Goal: Task Accomplishment & Management: Manage account settings

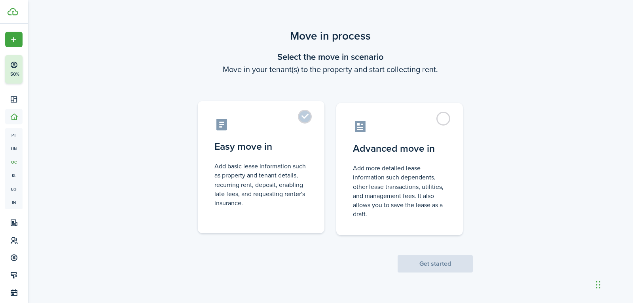
click at [306, 112] on label "Easy move in Add basic lease information such as property and tenant details, r…" at bounding box center [261, 167] width 127 height 132
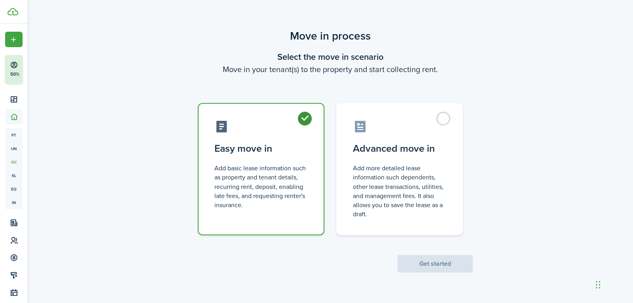
radio input "true"
click at [421, 263] on button "Get started" at bounding box center [434, 263] width 75 height 17
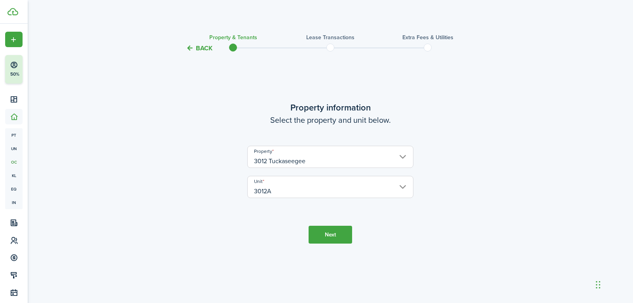
click at [335, 233] on button "Next" at bounding box center [330, 234] width 44 height 18
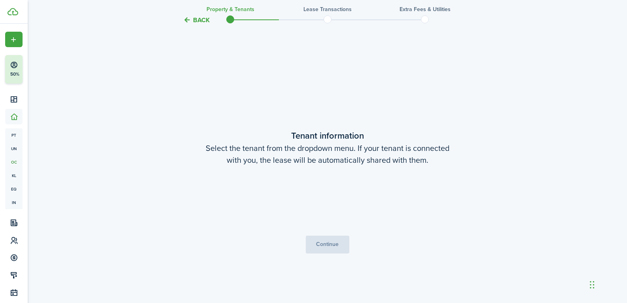
scroll to position [250, 0]
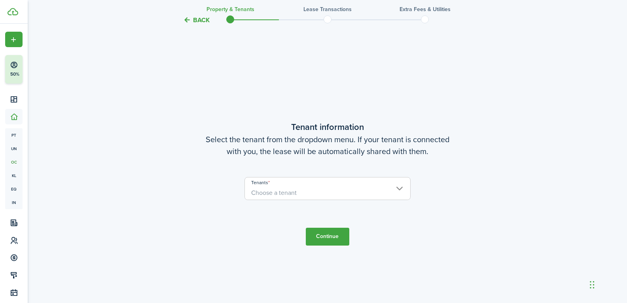
click at [318, 186] on span "Choose a tenant" at bounding box center [327, 192] width 165 height 13
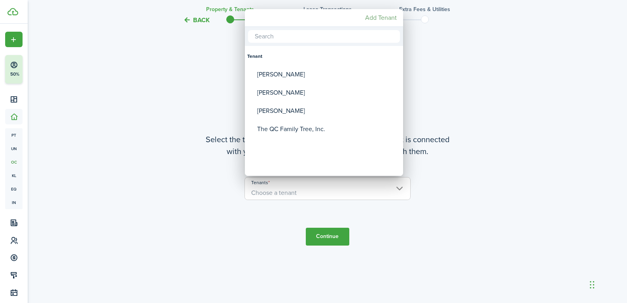
click at [374, 18] on mbsc-button "Add Tenant" at bounding box center [381, 18] width 38 height 14
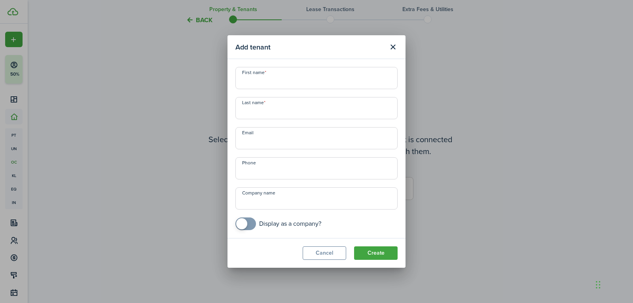
click at [307, 80] on input "First name" at bounding box center [316, 78] width 162 height 22
type input "Pearl"
click at [289, 108] on input "Last name" at bounding box center [316, 108] width 162 height 22
type input "[PERSON_NAME]"
click at [285, 141] on input "Email" at bounding box center [316, 138] width 162 height 22
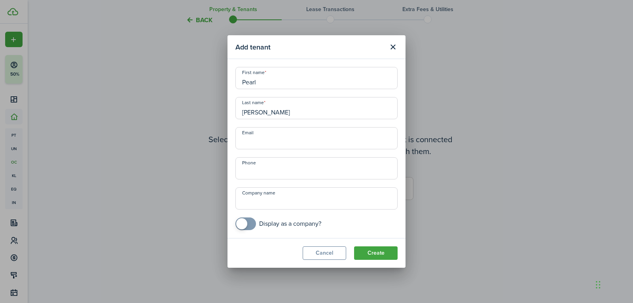
click at [307, 140] on input "Email" at bounding box center [316, 138] width 162 height 22
paste input "[EMAIL_ADDRESS][DOMAIN_NAME]"
type input "[EMAIL_ADDRESS][DOMAIN_NAME]"
click at [297, 174] on input "+1" at bounding box center [316, 168] width 162 height 22
type input "[PHONE_NUMBER]"
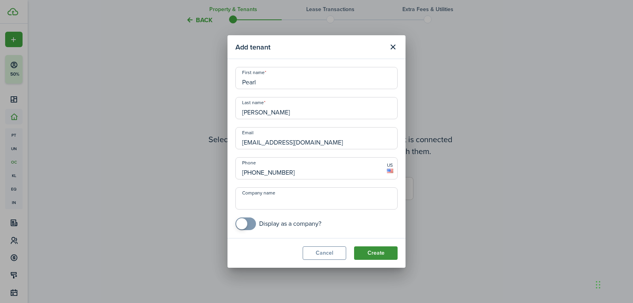
click at [374, 248] on button "Create" at bounding box center [376, 252] width 44 height 13
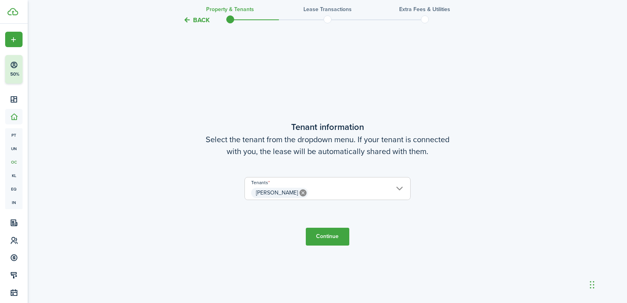
click at [341, 236] on button "Continue" at bounding box center [328, 236] width 44 height 18
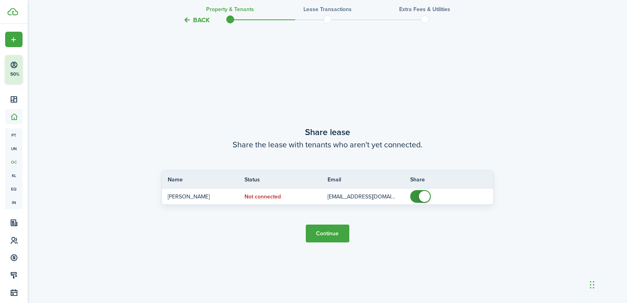
scroll to position [552, 0]
click at [327, 232] on button "Continue" at bounding box center [328, 232] width 44 height 18
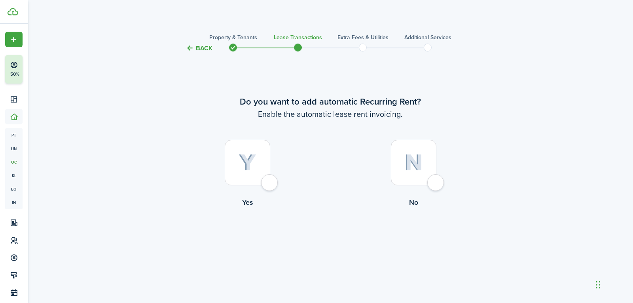
drag, startPoint x: 270, startPoint y: 184, endPoint x: 313, endPoint y: 194, distance: 44.3
click at [270, 184] on div at bounding box center [247, 162] width 45 height 45
radio input "true"
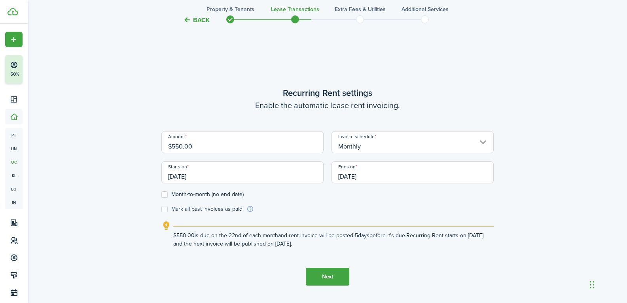
scroll to position [250, 0]
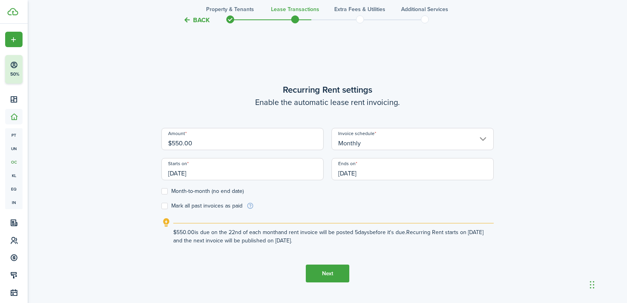
click at [199, 172] on input "[DATE]" at bounding box center [242, 169] width 162 height 22
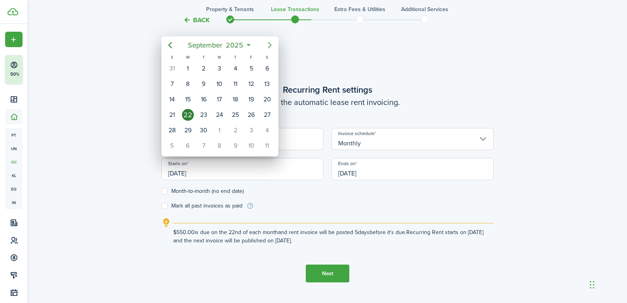
click at [271, 46] on icon "Next page" at bounding box center [270, 45] width 4 height 6
click at [220, 69] on div "1" at bounding box center [220, 68] width 12 height 12
type input "[DATE]"
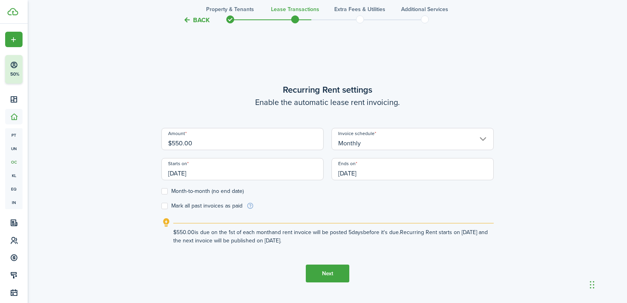
click at [346, 171] on input "[DATE]" at bounding box center [412, 169] width 162 height 22
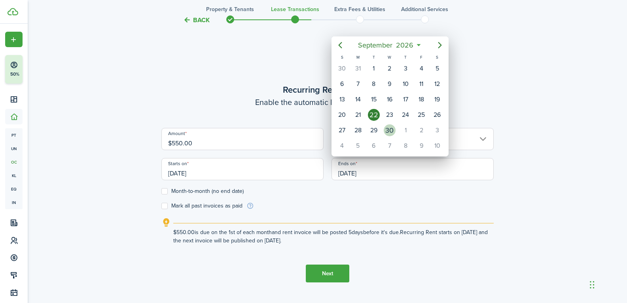
click at [391, 128] on div "30" at bounding box center [390, 130] width 12 height 12
type input "[DATE]"
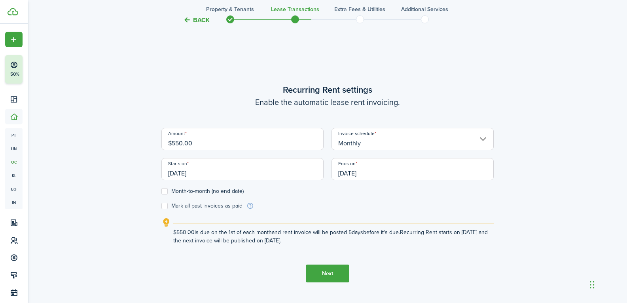
click at [165, 192] on label "Month-to-month (no end date)" at bounding box center [202, 191] width 82 height 6
click at [161, 191] on input "Month-to-month (no end date)" at bounding box center [161, 191] width 0 height 0
checkbox input "true"
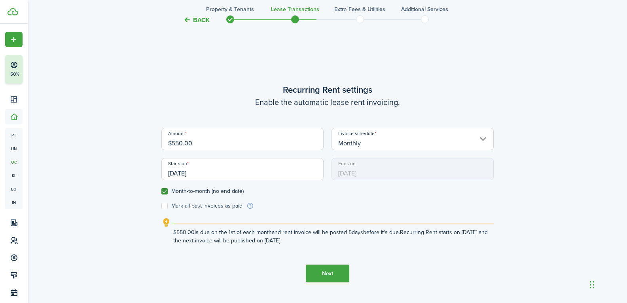
click at [322, 274] on button "Next" at bounding box center [328, 273] width 44 height 18
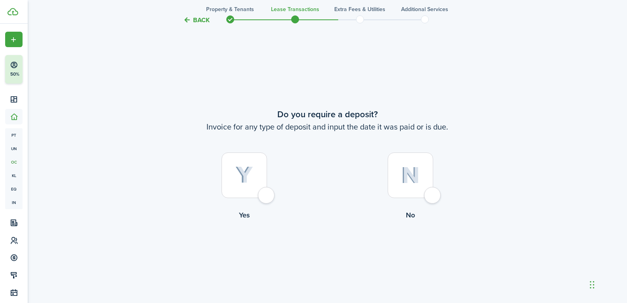
scroll to position [552, 0]
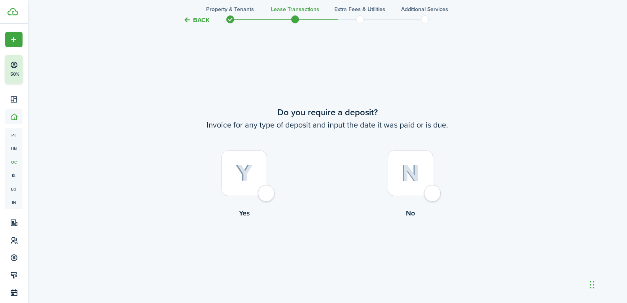
click at [431, 191] on div at bounding box center [410, 172] width 45 height 45
radio input "true"
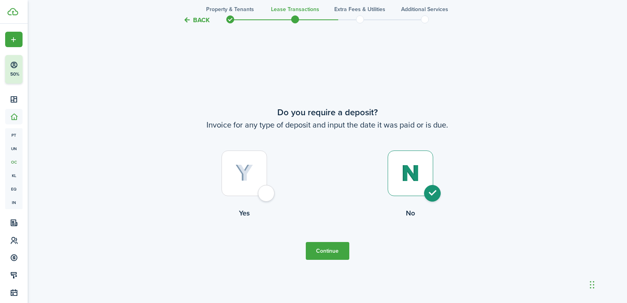
click at [337, 249] on button "Continue" at bounding box center [328, 251] width 44 height 18
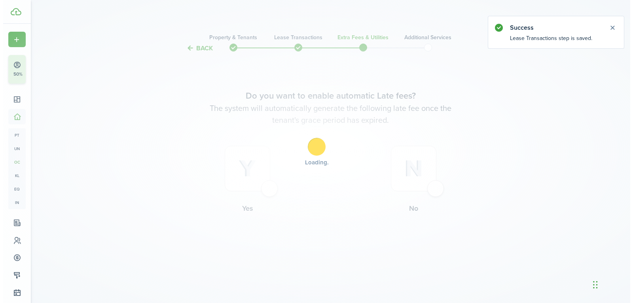
scroll to position [0, 0]
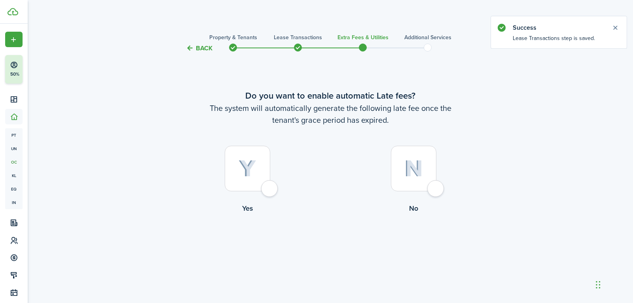
click at [434, 187] on div at bounding box center [413, 168] width 45 height 45
radio input "true"
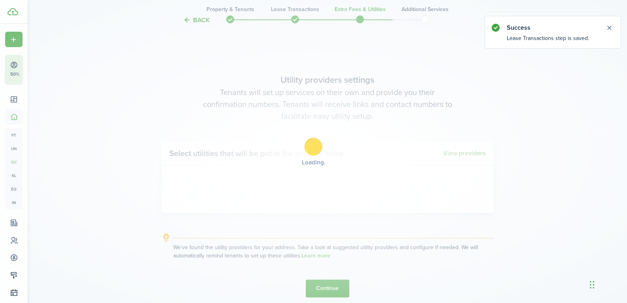
scroll to position [250, 0]
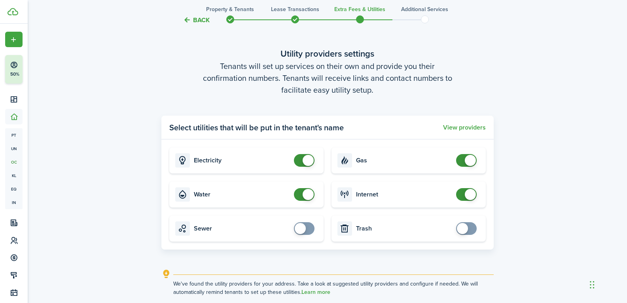
checkbox input "false"
click at [306, 197] on span at bounding box center [308, 194] width 11 height 11
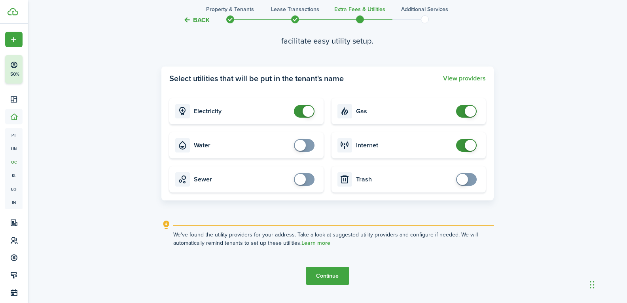
scroll to position [318, 0]
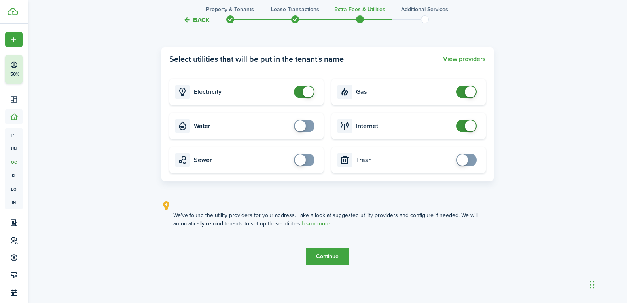
click at [332, 258] on button "Continue" at bounding box center [328, 256] width 44 height 18
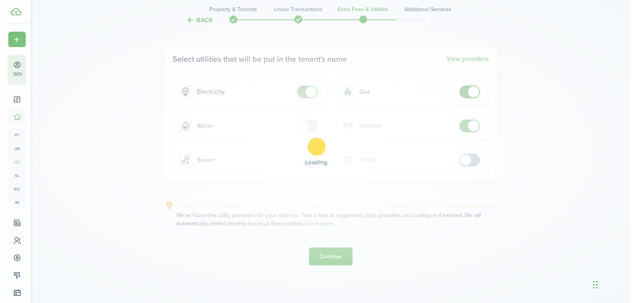
scroll to position [0, 0]
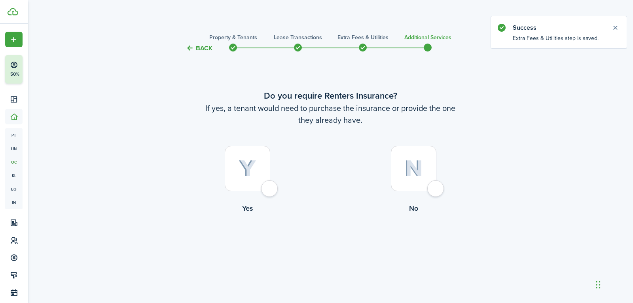
click at [268, 188] on div at bounding box center [247, 168] width 45 height 45
radio input "true"
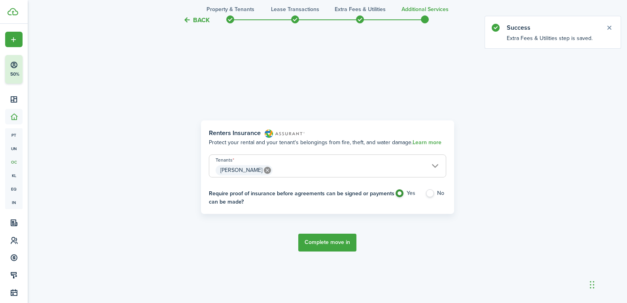
scroll to position [250, 0]
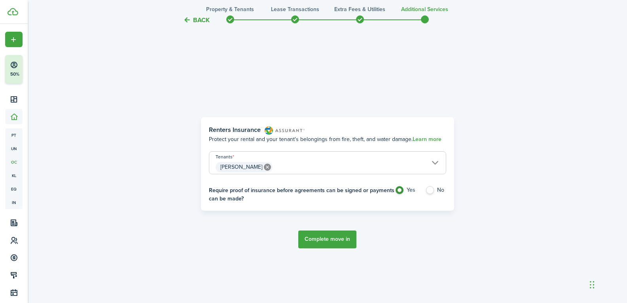
click at [434, 186] on label "No" at bounding box center [435, 192] width 21 height 12
radio input "false"
radio input "true"
click at [332, 237] on button "Complete move in" at bounding box center [327, 239] width 58 height 18
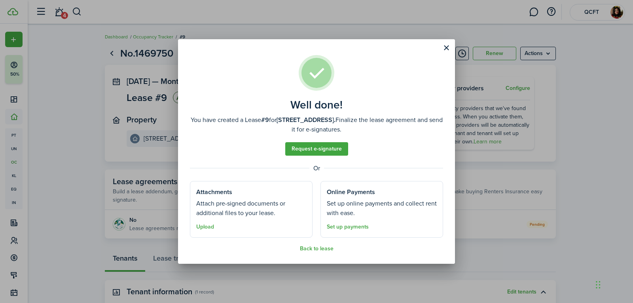
click at [251, 213] on well-done-section-description "Attach pre-signed documents or additional files to your lease." at bounding box center [251, 208] width 110 height 19
click at [312, 147] on link "Request e-signature" at bounding box center [316, 148] width 63 height 13
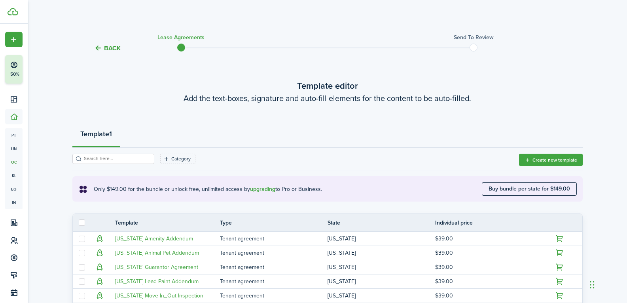
scroll to position [197, 0]
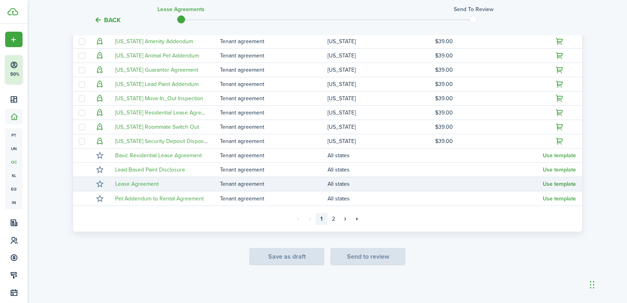
click at [554, 184] on button "Use template" at bounding box center [559, 184] width 33 height 6
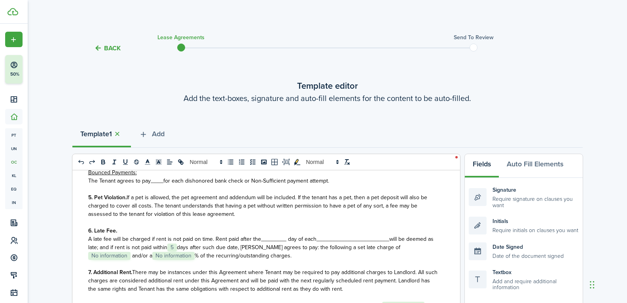
scroll to position [617, 0]
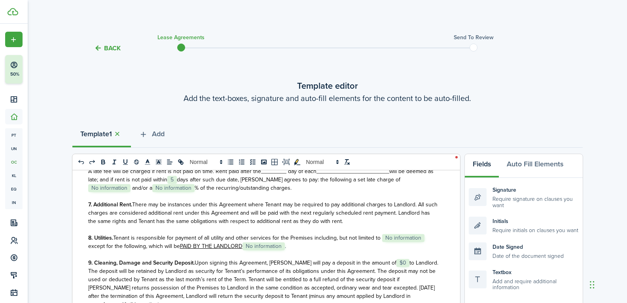
click at [112, 51] on button "Back" at bounding box center [107, 48] width 26 height 8
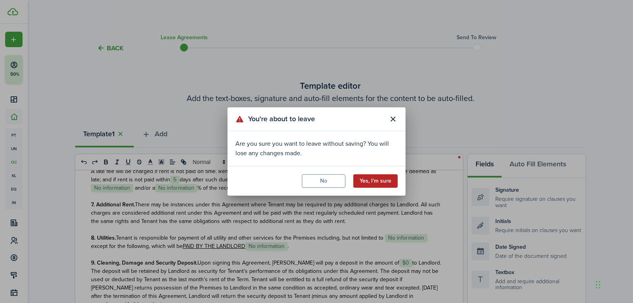
click at [363, 181] on button "Yes, I'm sure" at bounding box center [375, 180] width 44 height 13
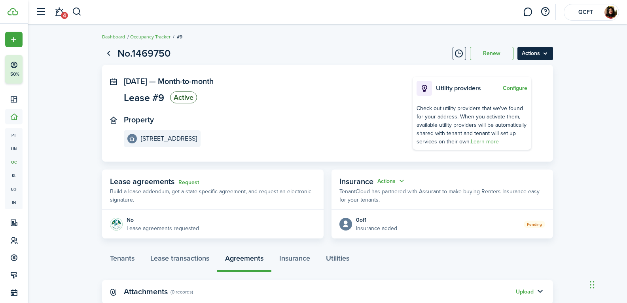
click at [541, 55] on menu-btn "Actions" at bounding box center [535, 53] width 36 height 13
click at [301, 109] on panel-main-inner "[DATE] — Month-to-month Lease #9 Active Property [STREET_ADDRESS]" at bounding box center [256, 112] width 265 height 70
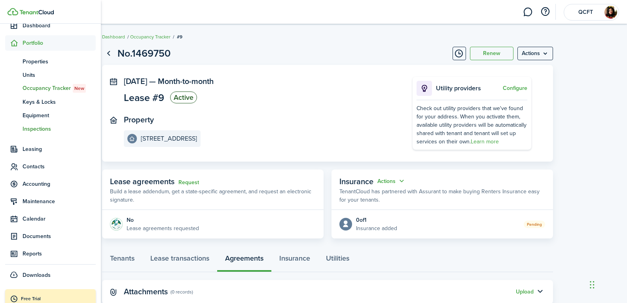
scroll to position [92, 0]
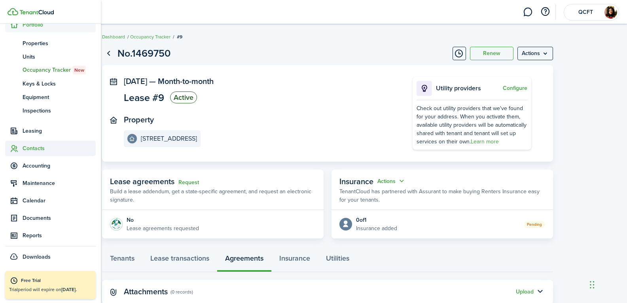
click at [43, 149] on span "Contacts" at bounding box center [59, 148] width 73 height 8
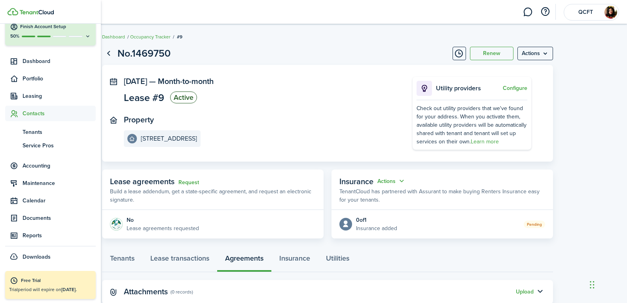
scroll to position [38, 0]
click at [50, 143] on span "Service Pros" at bounding box center [59, 145] width 73 height 8
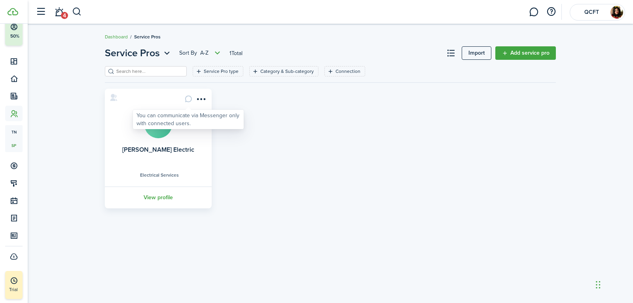
click at [184, 121] on div "You can communicate via Messenger only with connected users." at bounding box center [188, 119] width 104 height 15
click at [167, 199] on link "View profile" at bounding box center [158, 197] width 109 height 22
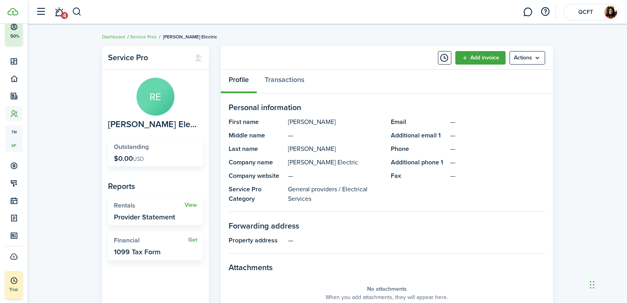
scroll to position [52, 0]
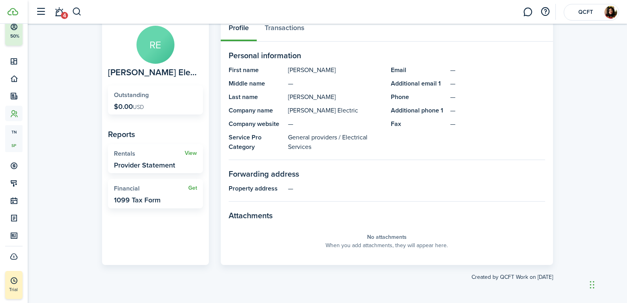
click at [261, 214] on panel-main-section-title "Attachments" at bounding box center [387, 215] width 316 height 12
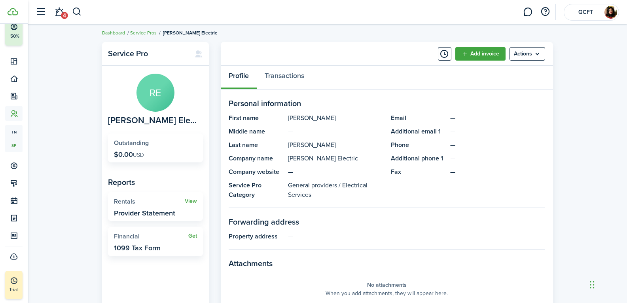
scroll to position [0, 0]
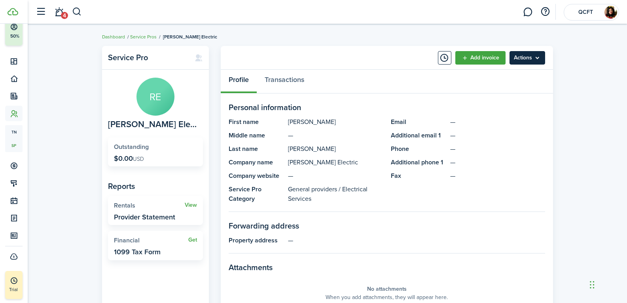
click at [528, 60] on menu-btn "Actions" at bounding box center [527, 57] width 36 height 13
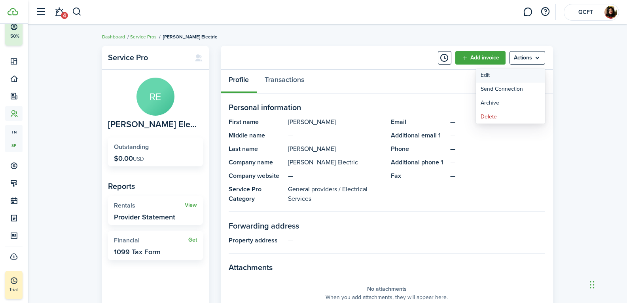
click at [484, 73] on link "Edit" at bounding box center [510, 74] width 69 height 13
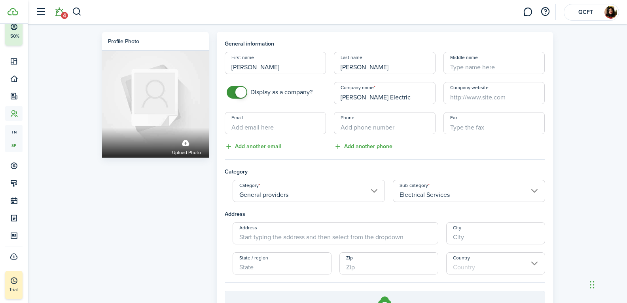
click at [63, 12] on span "4" at bounding box center [64, 15] width 7 height 7
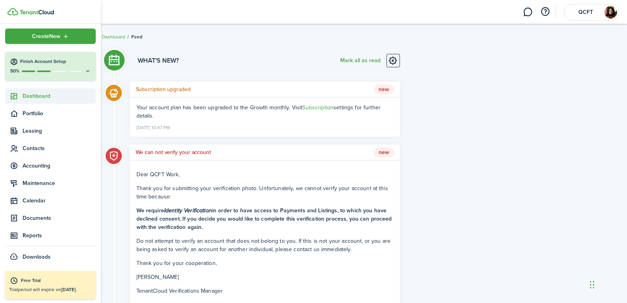
click at [32, 97] on span "Dashboard" at bounding box center [59, 96] width 73 height 8
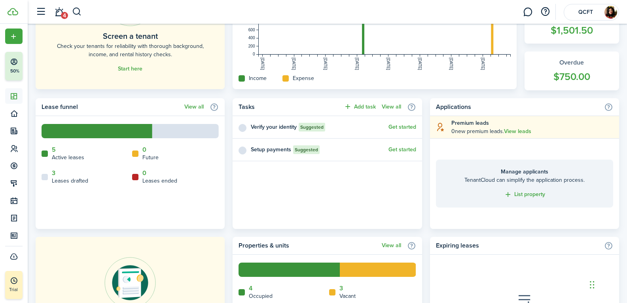
scroll to position [489, 0]
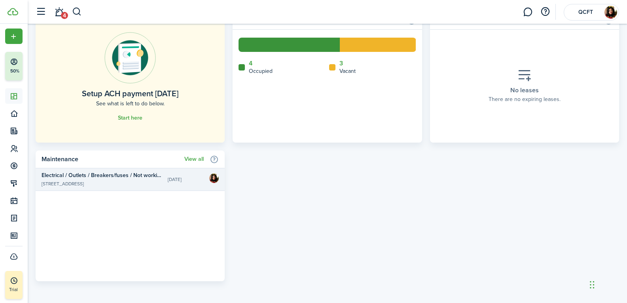
click at [141, 176] on widget-list-item-title "Electrical / Outlets / Breakers/fuses / Not working" at bounding box center [102, 175] width 120 height 8
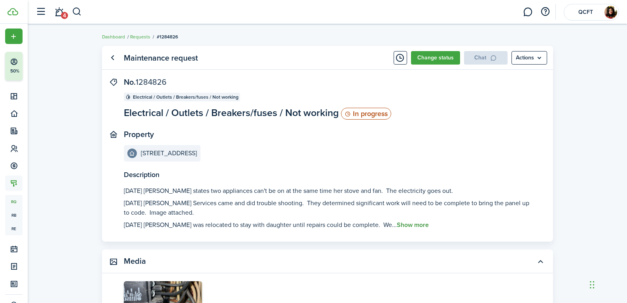
click at [402, 222] on button "Show more" at bounding box center [413, 224] width 32 height 7
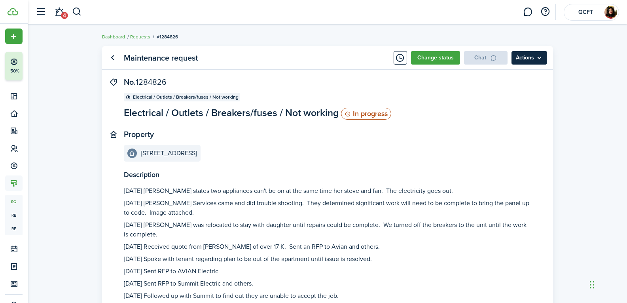
click at [516, 62] on menu-btn "Actions" at bounding box center [529, 57] width 36 height 13
click at [488, 77] on link "Edit" at bounding box center [512, 74] width 69 height 13
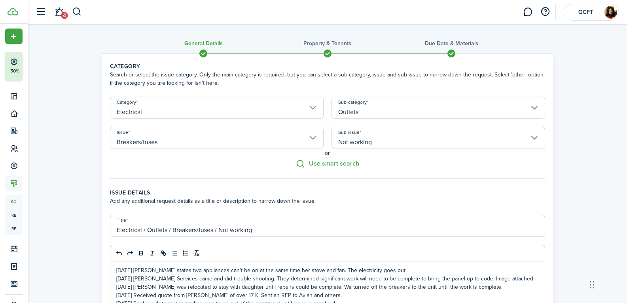
scroll to position [186, 0]
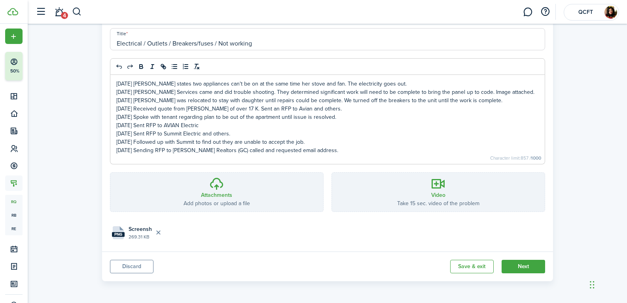
click at [356, 150] on p "[DATE] Sending RFP to [PERSON_NAME] Realtors (GC) called and requested email ad…" at bounding box center [327, 150] width 422 height 8
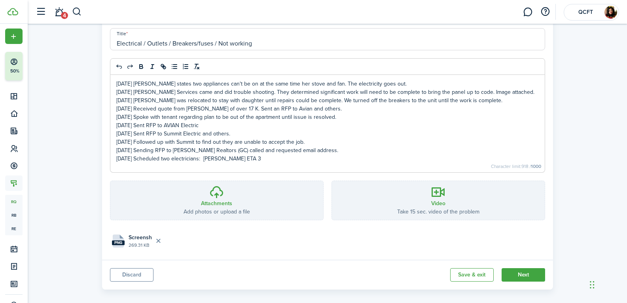
click at [292, 159] on p "[DATE] Scheduled two electricians: [PERSON_NAME] ETA 3" at bounding box center [327, 158] width 422 height 8
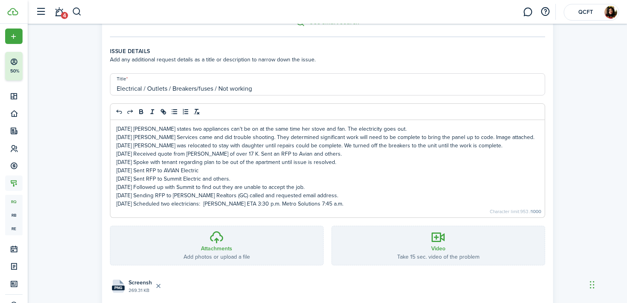
scroll to position [167, 0]
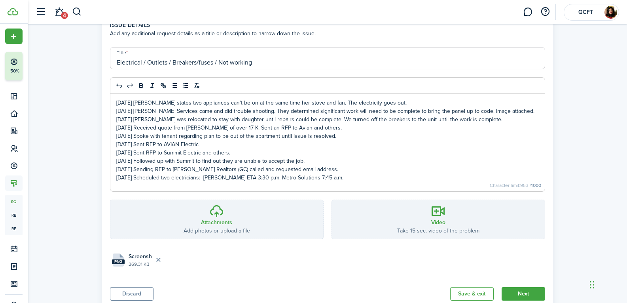
click at [172, 118] on p "[DATE] [PERSON_NAME] was relocated to stay with daughter until repairs could be…" at bounding box center [327, 119] width 422 height 8
click at [153, 137] on p "[DATE] Spoke with tenant regarding plan to be out of the apartment until issue …" at bounding box center [327, 136] width 422 height 8
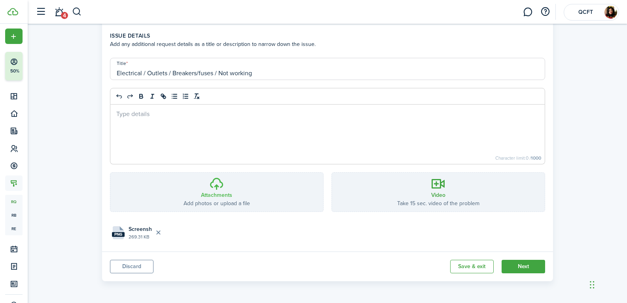
click at [211, 198] on h3 "Attachments" at bounding box center [216, 195] width 31 height 8
click at [110, 172] on input "Attachments Add photos or upload a file Choose file" at bounding box center [110, 172] width 0 height 0
click at [200, 134] on div at bounding box center [327, 133] width 434 height 59
click at [174, 114] on p at bounding box center [327, 113] width 422 height 8
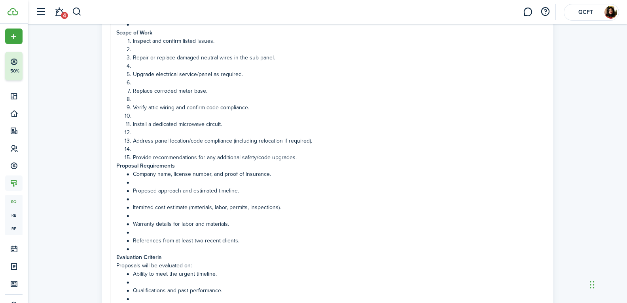
scroll to position [205, 0]
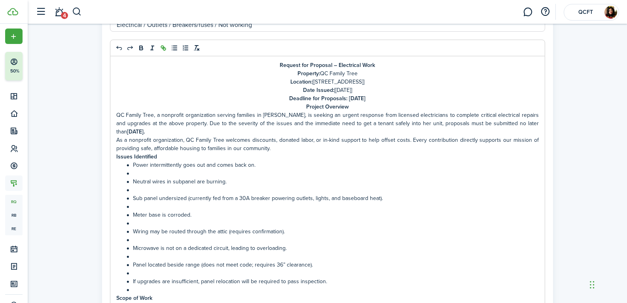
click at [154, 149] on p "As a nonprofit organization, QC Family Tree welcomes discounts, donated labor, …" at bounding box center [327, 144] width 422 height 17
click at [220, 127] on p "QC Family Tree, a nonprofit organization serving families in [PERSON_NAME], is …" at bounding box center [327, 123] width 422 height 25
click at [289, 96] on strong "Deadline for Proposals: [DATE]" at bounding box center [327, 98] width 76 height 8
click at [358, 87] on p "Date Issued: [[DATE]]" at bounding box center [327, 90] width 422 height 8
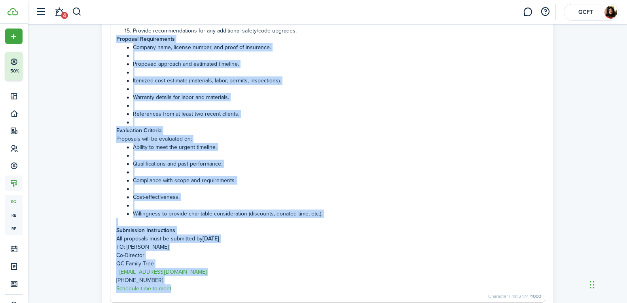
scroll to position [598, 0]
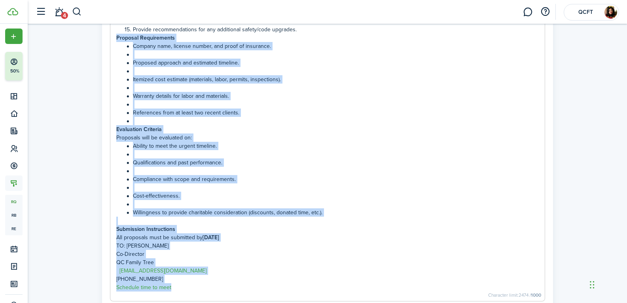
drag, startPoint x: 116, startPoint y: 125, endPoint x: 233, endPoint y: 294, distance: 205.4
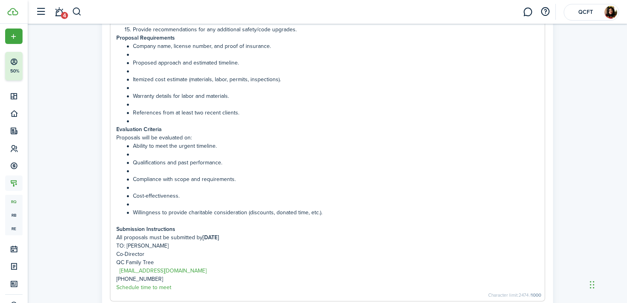
scroll to position [485, 0]
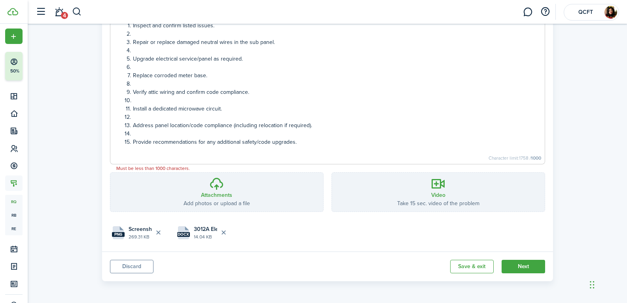
click at [214, 134] on li at bounding box center [332, 133] width 414 height 8
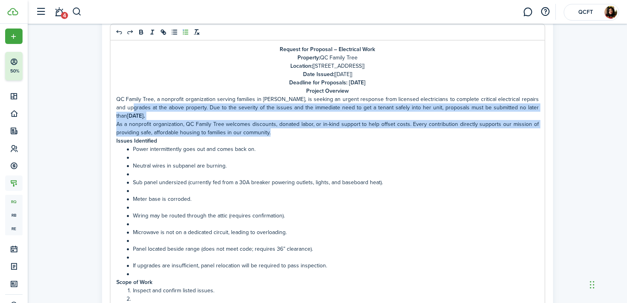
drag, startPoint x: 118, startPoint y: 104, endPoint x: 284, endPoint y: 131, distance: 167.9
click at [284, 131] on div "Request for Proposal – Electrical Work Property: QC Family Tree Location: [[STR…" at bounding box center [327, 234] width 434 height 388
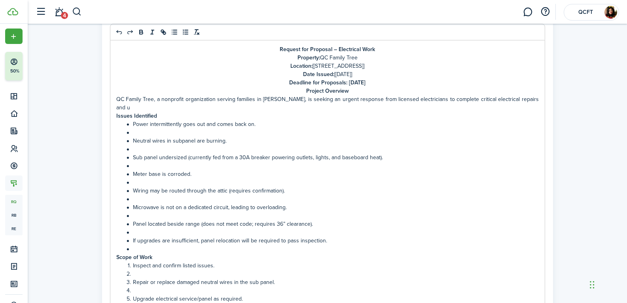
drag, startPoint x: 117, startPoint y: 98, endPoint x: 547, endPoint y: 98, distance: 430.7
click at [547, 98] on panel-main-body "Category Search or select the issue category. Only the main category is require…" at bounding box center [327, 162] width 451 height 657
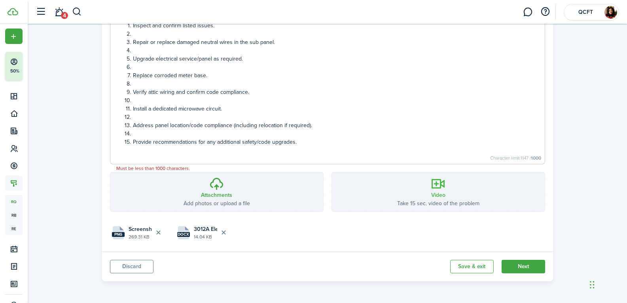
scroll to position [187, 0]
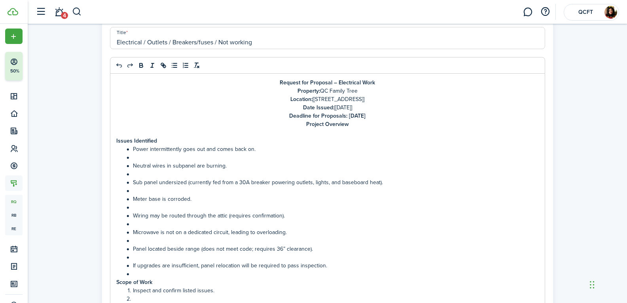
click at [153, 158] on li at bounding box center [332, 157] width 414 height 8
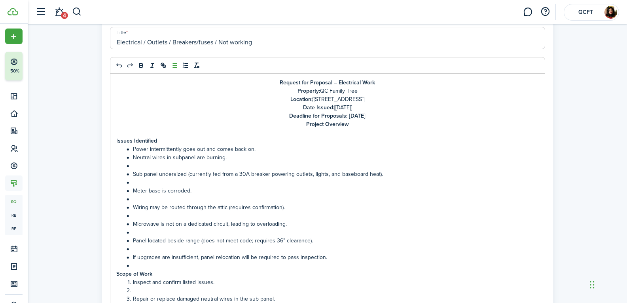
click at [144, 166] on li at bounding box center [332, 165] width 414 height 8
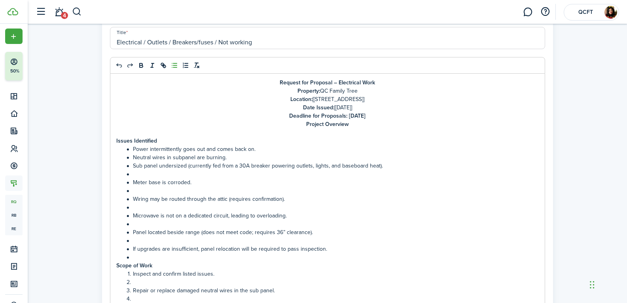
click at [144, 171] on li at bounding box center [332, 174] width 414 height 8
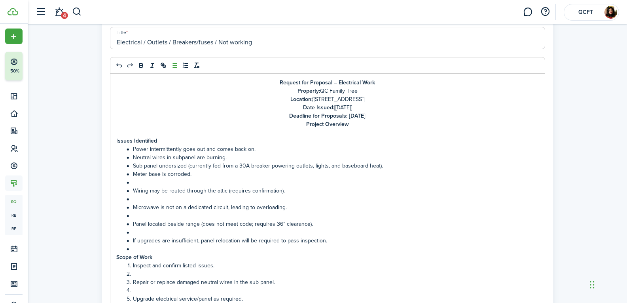
click at [146, 182] on li at bounding box center [332, 182] width 414 height 8
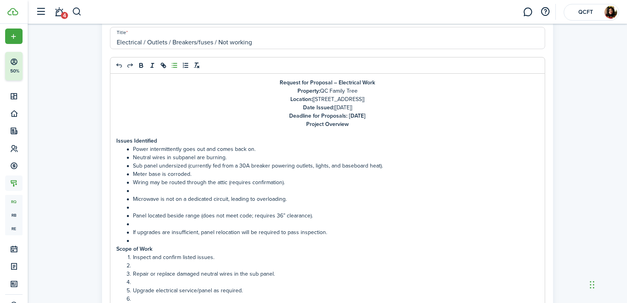
click at [141, 191] on li at bounding box center [332, 190] width 414 height 8
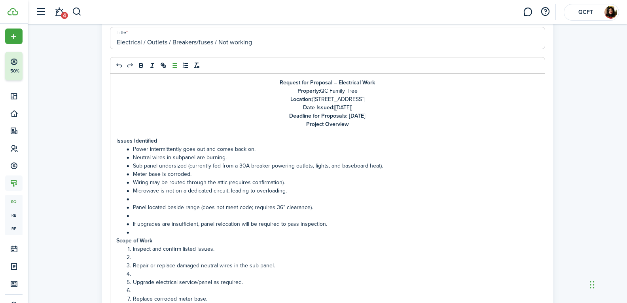
click at [142, 199] on li at bounding box center [332, 199] width 414 height 8
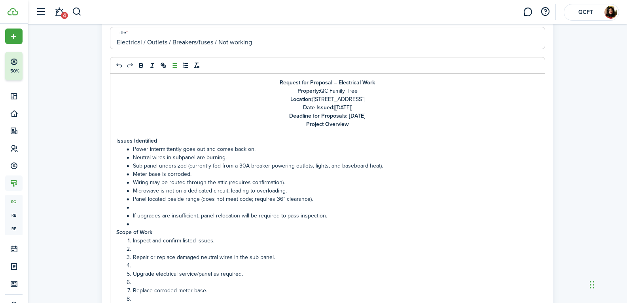
click at [142, 208] on li at bounding box center [332, 207] width 414 height 8
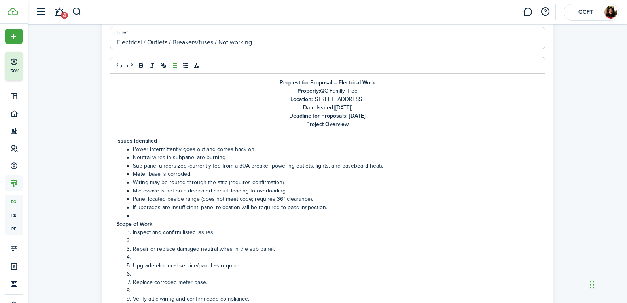
click at [142, 214] on li at bounding box center [332, 215] width 414 height 8
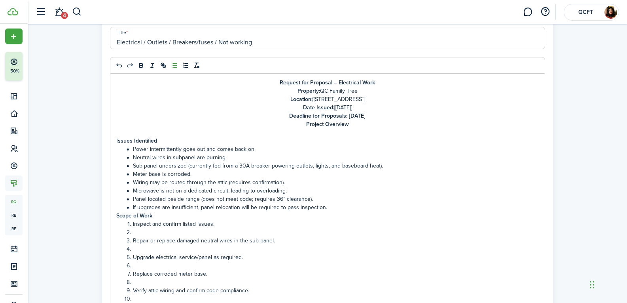
click at [140, 233] on li at bounding box center [332, 232] width 414 height 8
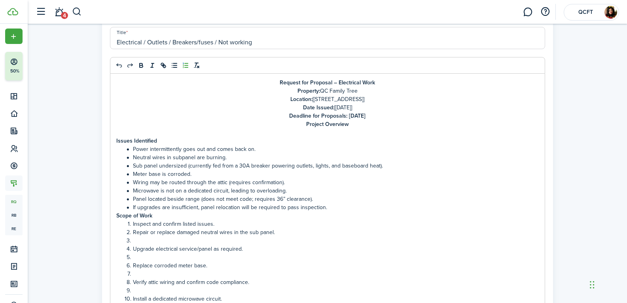
click at [136, 240] on li at bounding box center [332, 240] width 414 height 8
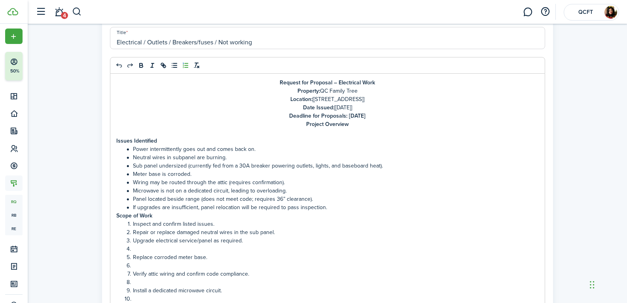
click at [136, 250] on li at bounding box center [332, 248] width 414 height 8
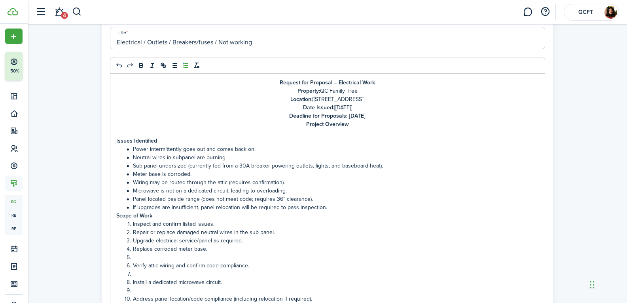
click at [136, 255] on li at bounding box center [332, 257] width 414 height 8
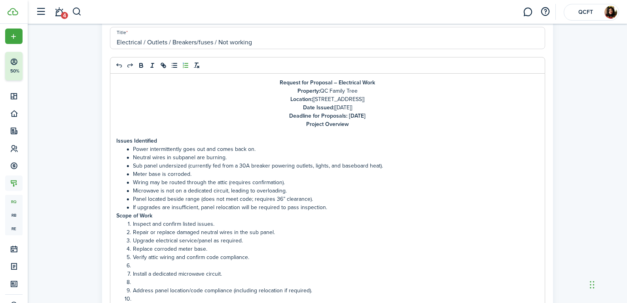
click at [141, 268] on li at bounding box center [332, 265] width 414 height 8
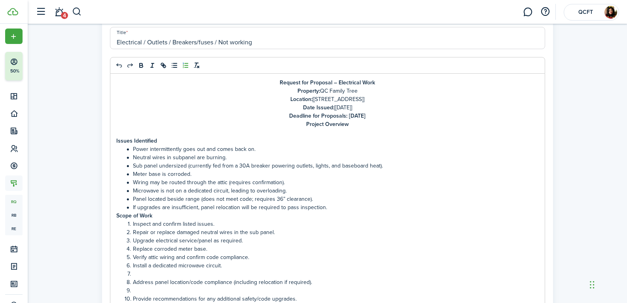
click at [140, 271] on li at bounding box center [332, 273] width 414 height 8
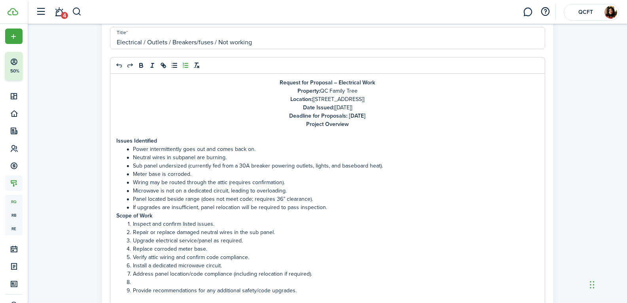
click at [134, 282] on li at bounding box center [332, 282] width 414 height 8
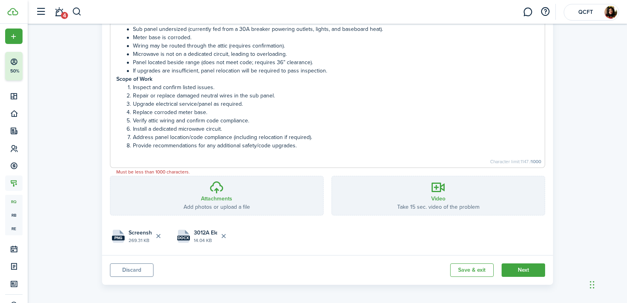
scroll to position [327, 0]
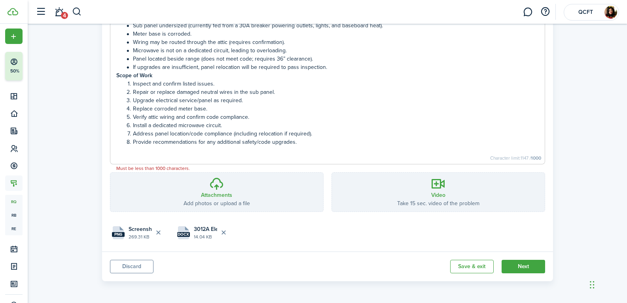
click at [253, 132] on li "Address panel location/code compliance (including relocation if required)." at bounding box center [332, 133] width 414 height 8
click at [353, 93] on li "Repair or replace damaged neutral wires in the sub panel." at bounding box center [332, 92] width 414 height 8
click at [272, 92] on li "Repair or replace damaged neutral wires in the sub panel." at bounding box center [332, 92] width 414 height 8
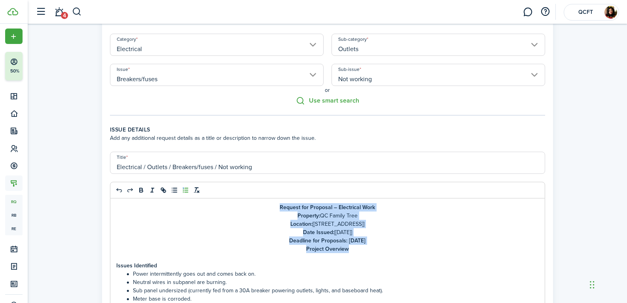
drag, startPoint x: 271, startPoint y: 205, endPoint x: 400, endPoint y: 252, distance: 138.0
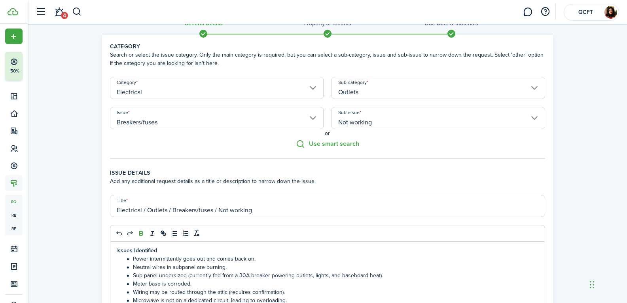
scroll to position [269, 0]
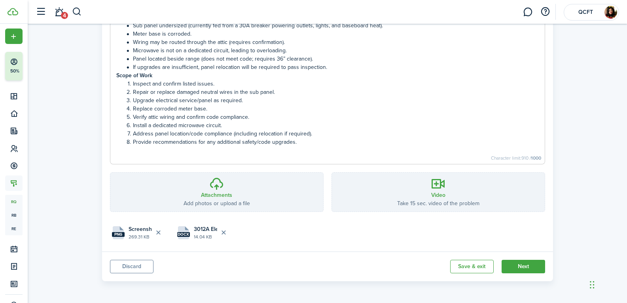
click at [382, 111] on li "Replace corroded meter base." at bounding box center [332, 108] width 414 height 8
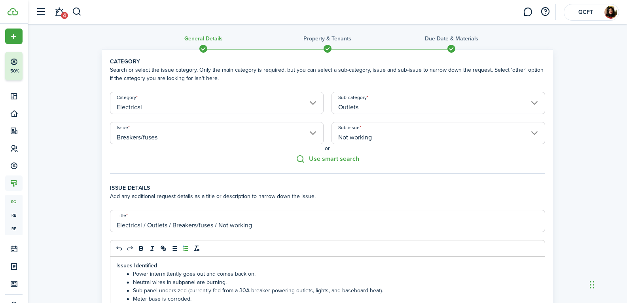
click at [173, 263] on p "Issues Identified" at bounding box center [327, 265] width 422 height 8
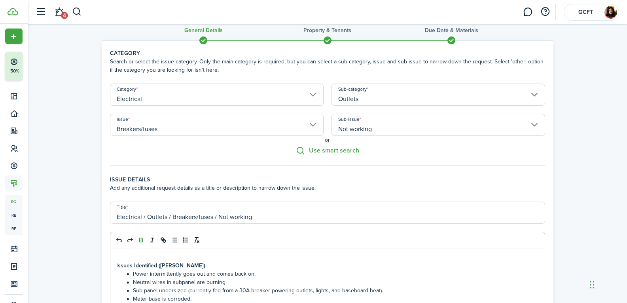
click at [119, 254] on p at bounding box center [327, 257] width 422 height 8
drag, startPoint x: 150, startPoint y: 253, endPoint x: 166, endPoint y: 255, distance: 16.3
click at [166, 255] on p "Tenant Notes HERE" at bounding box center [327, 257] width 422 height 8
click at [163, 240] on icon "link" at bounding box center [164, 240] width 3 height 3
paste input "[URL][DOMAIN_NAME]"
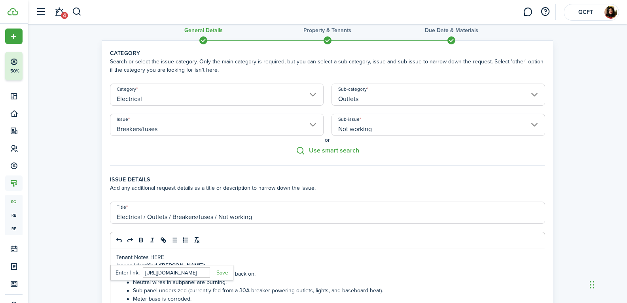
scroll to position [0, 270]
type input "[URL][DOMAIN_NAME]"
click at [223, 271] on link at bounding box center [219, 272] width 18 height 8
click at [238, 263] on p "Issues Identified ([PERSON_NAME])" at bounding box center [327, 265] width 422 height 8
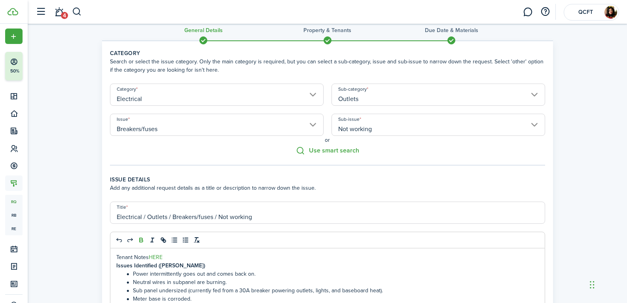
scroll to position [278, 0]
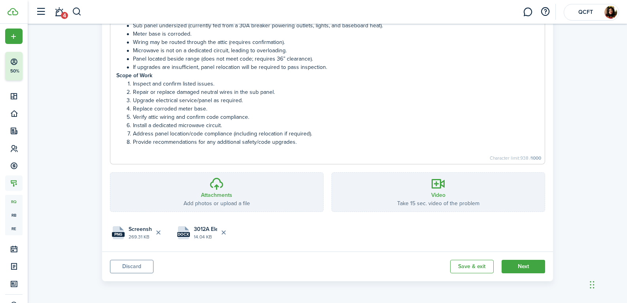
click at [255, 131] on li "Address panel location/code compliance (including relocation if required)." at bounding box center [332, 133] width 414 height 8
click at [472, 267] on button "Save & exit" at bounding box center [472, 265] width 44 height 13
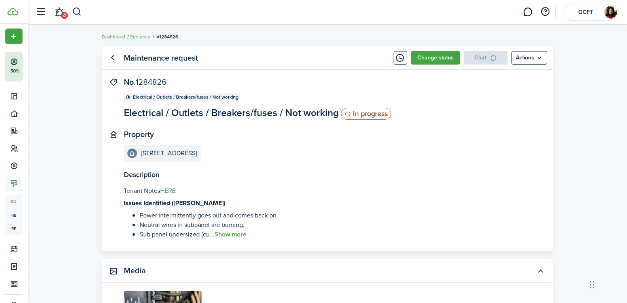
click at [166, 189] on link "HERE" at bounding box center [167, 190] width 15 height 9
click at [239, 235] on button "Show more" at bounding box center [230, 234] width 32 height 7
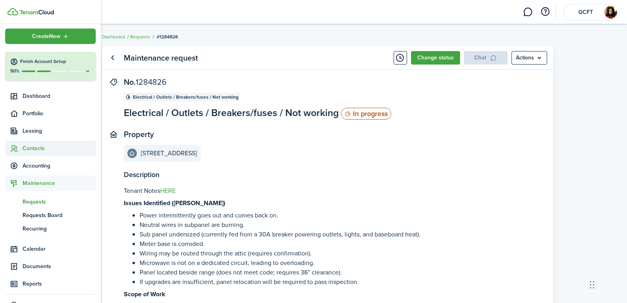
click at [59, 149] on span "Contacts" at bounding box center [59, 148] width 73 height 8
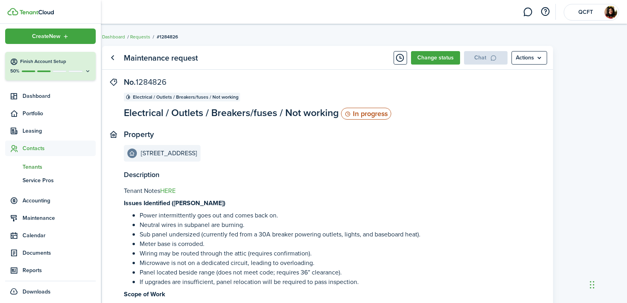
click at [18, 163] on span "tn" at bounding box center [13, 166] width 17 height 13
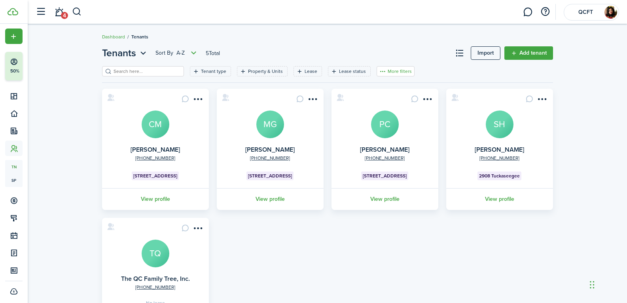
click at [376, 71] on button "More filters" at bounding box center [395, 71] width 38 height 10
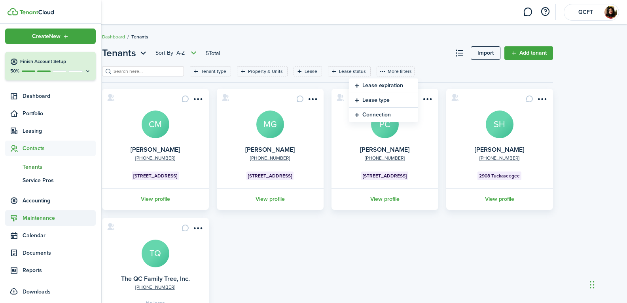
click at [36, 215] on span "Maintenance" at bounding box center [59, 218] width 73 height 8
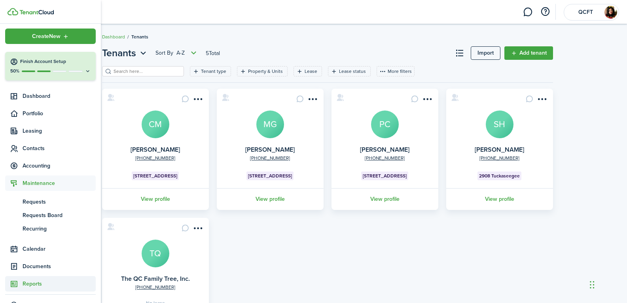
click at [47, 282] on span "Reports" at bounding box center [59, 283] width 73 height 8
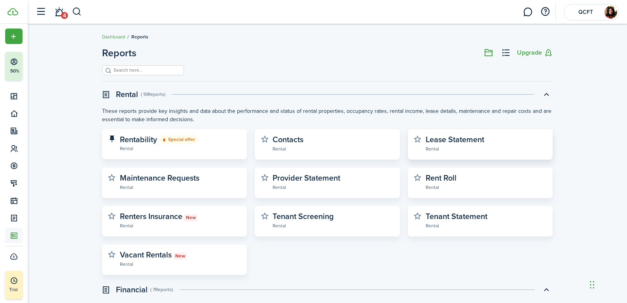
click at [447, 140] on widget-stats-description "Lease Statement" at bounding box center [455, 139] width 59 height 12
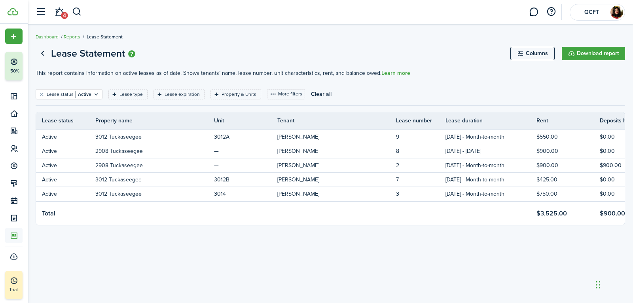
click at [182, 51] on page-view-header "Lease Statement Columns Download report" at bounding box center [330, 53] width 589 height 15
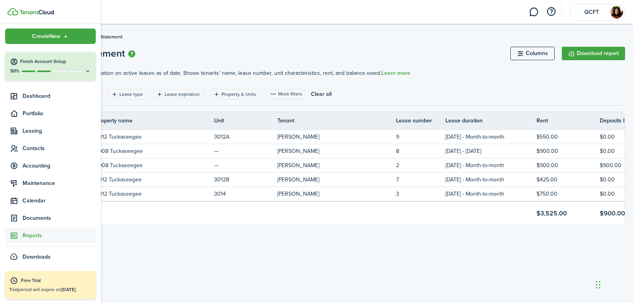
click at [46, 231] on link "Reports" at bounding box center [50, 234] width 91 height 15
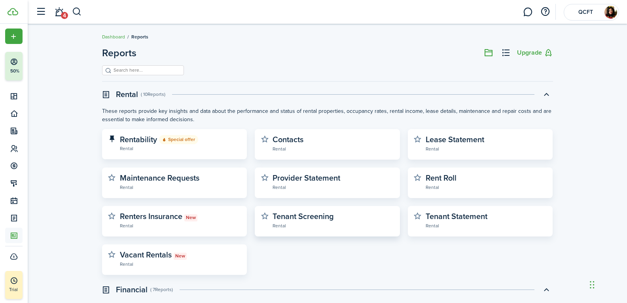
click at [308, 225] on widget-stats-subtitle "Rental" at bounding box center [332, 225] width 121 height 8
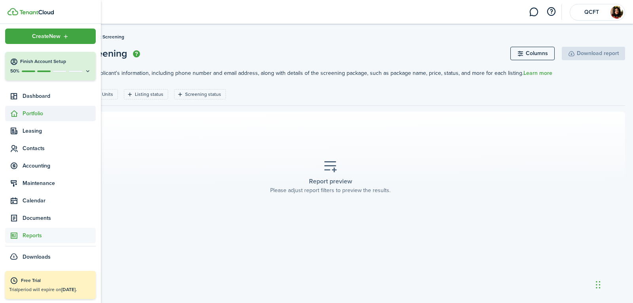
click at [46, 116] on span "Portfolio" at bounding box center [59, 113] width 73 height 8
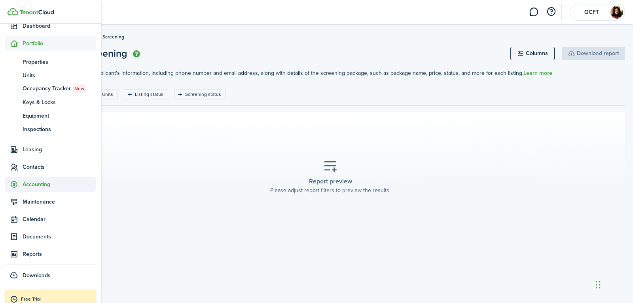
scroll to position [92, 0]
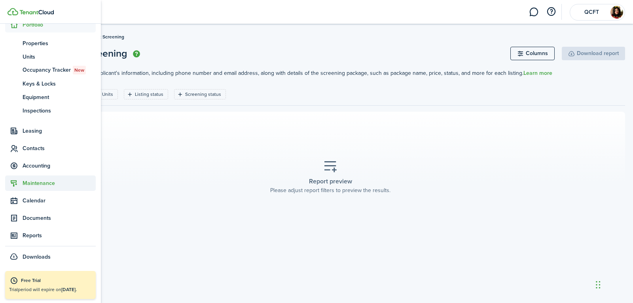
click at [49, 184] on span "Maintenance" at bounding box center [59, 183] width 73 height 8
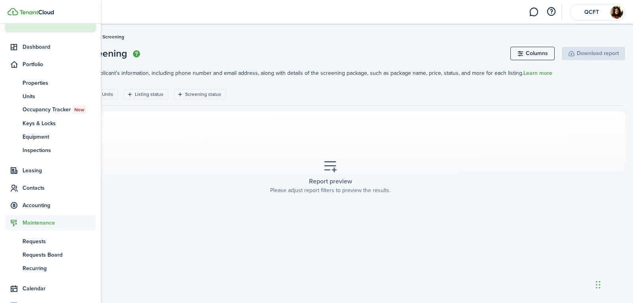
scroll to position [51, 0]
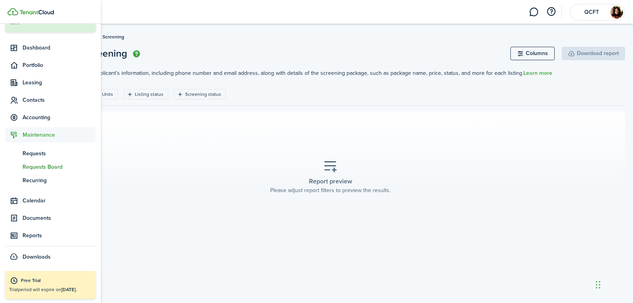
click at [56, 166] on span "Requests Board" at bounding box center [59, 167] width 73 height 8
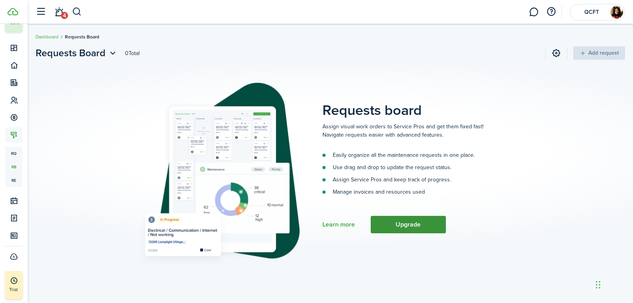
click at [403, 220] on button "Upgrade" at bounding box center [408, 224] width 75 height 17
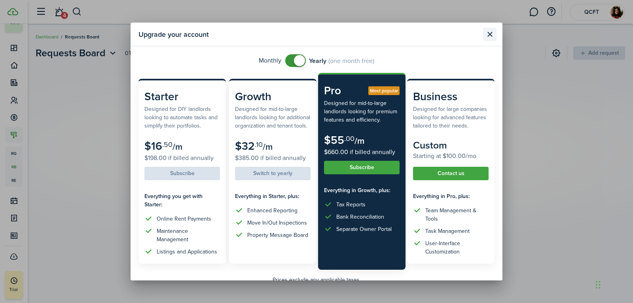
click at [492, 31] on button "Close modal" at bounding box center [489, 34] width 13 height 13
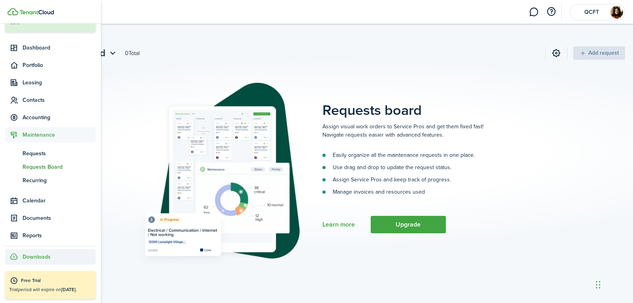
click at [26, 255] on span "Downloads" at bounding box center [37, 256] width 28 height 8
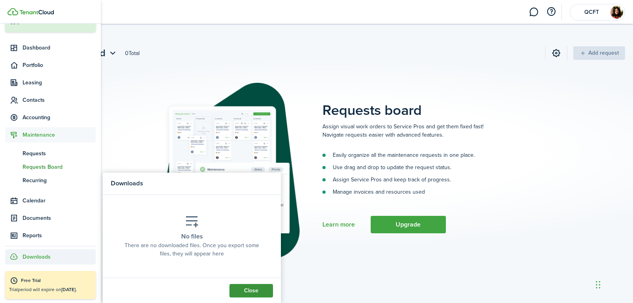
click at [240, 287] on button "Close" at bounding box center [251, 290] width 44 height 13
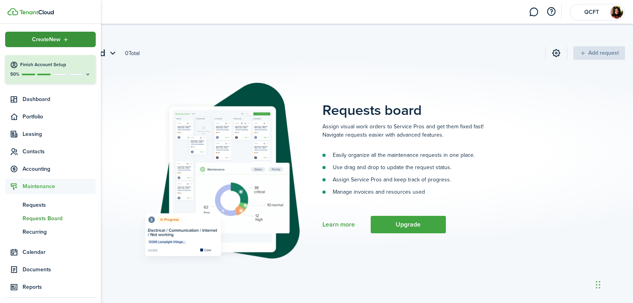
click at [62, 42] on icon "Open menu" at bounding box center [65, 39] width 7 height 6
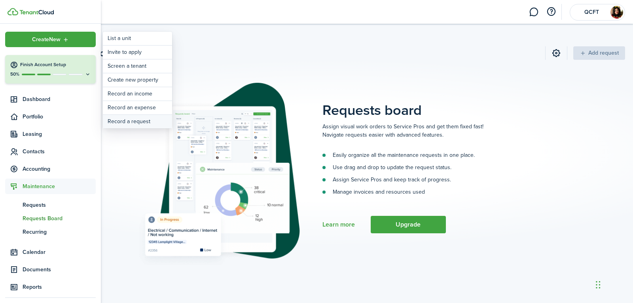
click at [152, 124] on link "Record a request" at bounding box center [137, 121] width 69 height 13
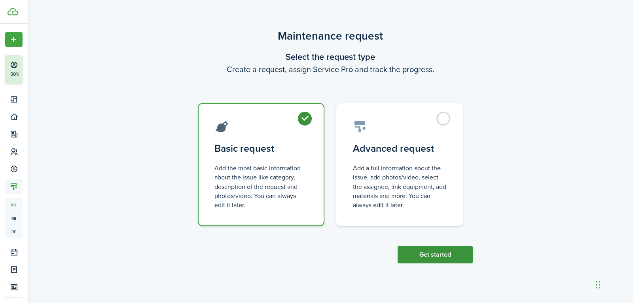
click at [428, 255] on button "Get started" at bounding box center [434, 254] width 75 height 17
